Goal: Task Accomplishment & Management: Manage account settings

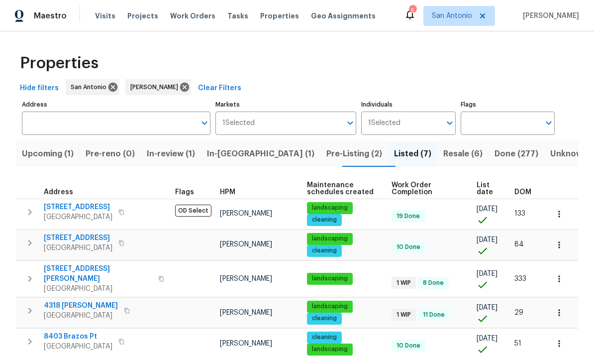
click at [54, 156] on span "Upcoming (1)" at bounding box center [48, 154] width 52 height 14
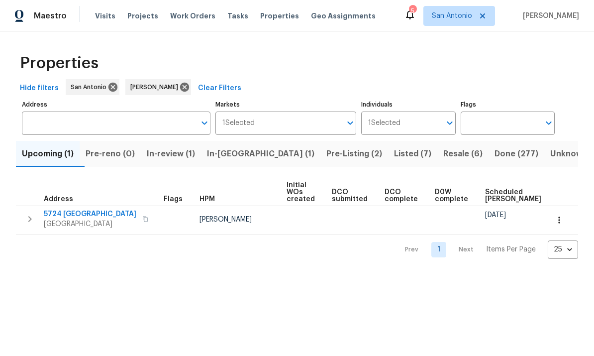
click at [180, 154] on span "In-review (1)" at bounding box center [171, 154] width 48 height 14
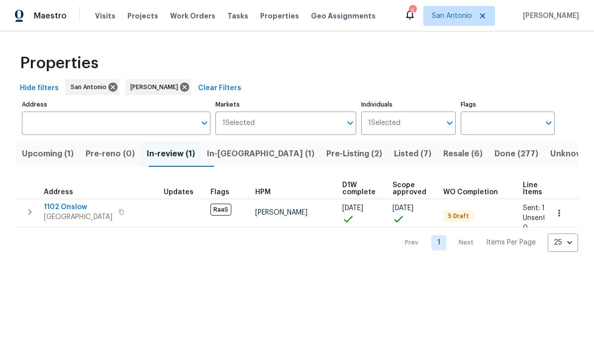
click at [244, 153] on span "In-reno (1)" at bounding box center [260, 154] width 107 height 14
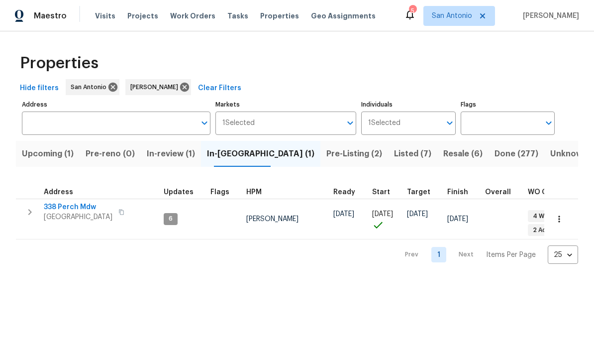
click at [73, 209] on span "338 Perch Mdw" at bounding box center [78, 207] width 69 height 10
click at [326, 151] on span "Pre-Listing (2)" at bounding box center [354, 154] width 56 height 14
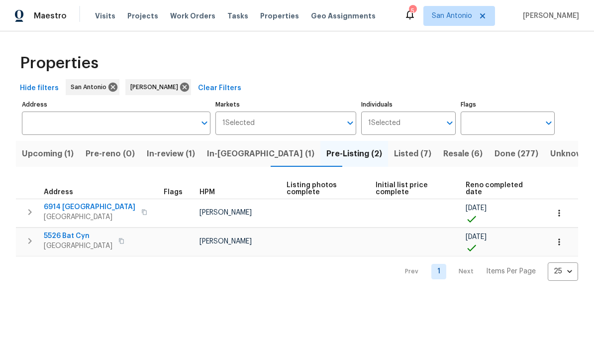
click at [68, 235] on span "5526 Bat Cyn" at bounding box center [78, 236] width 69 height 10
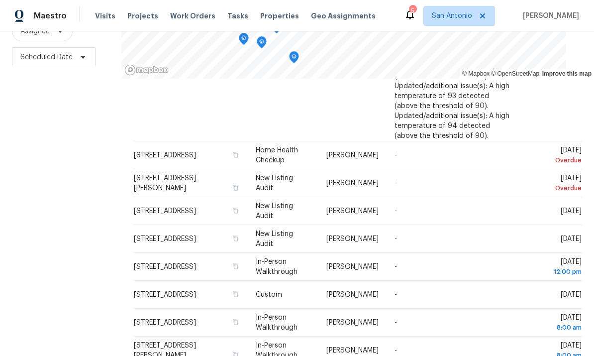
scroll to position [147, 0]
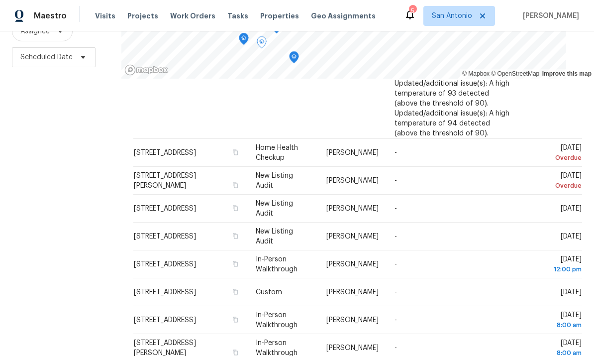
click at [0, 0] on icon at bounding box center [0, 0] width 0 height 0
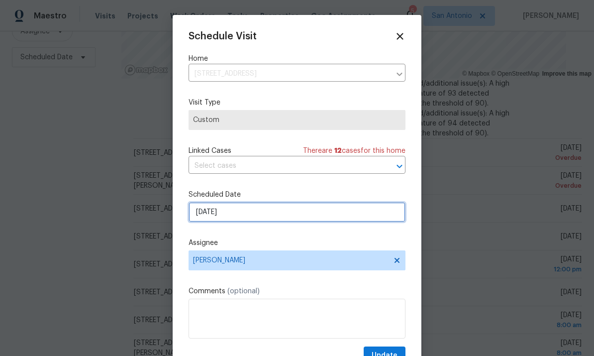
click at [262, 213] on input "[DATE]" at bounding box center [297, 212] width 217 height 20
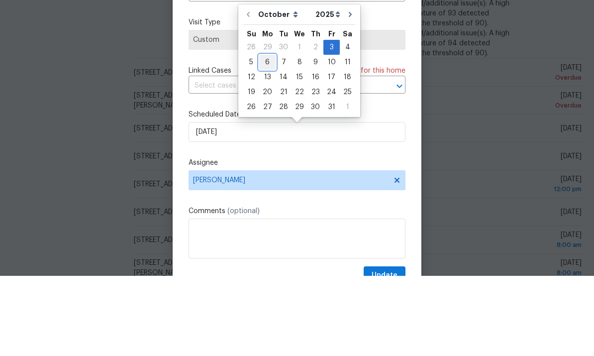
click at [264, 135] on div "6" at bounding box center [267, 142] width 16 height 14
type input "[DATE]"
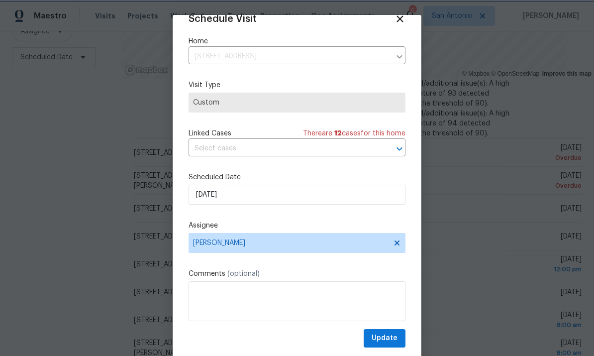
scroll to position [19, 0]
click at [389, 342] on span "Update" at bounding box center [385, 338] width 26 height 12
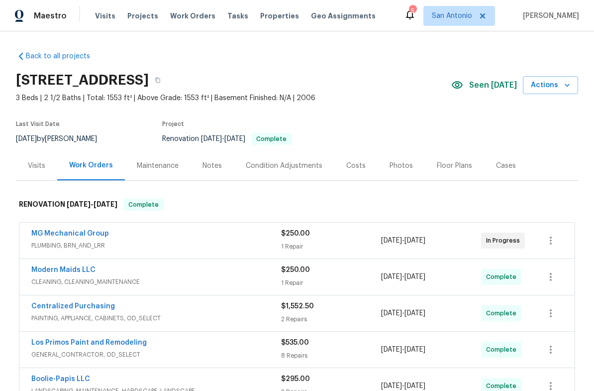
click at [396, 163] on div "Photos" at bounding box center [401, 166] width 23 height 10
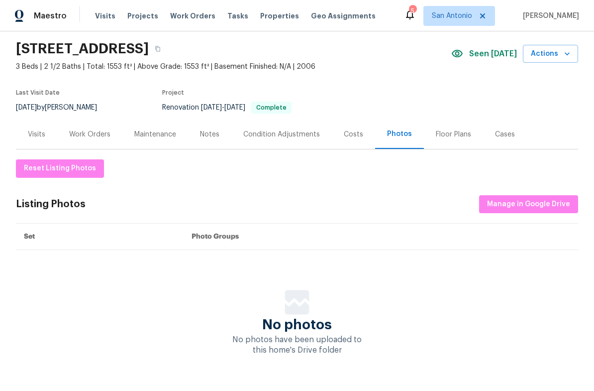
scroll to position [31, 0]
